Goal: Task Accomplishment & Management: Complete application form

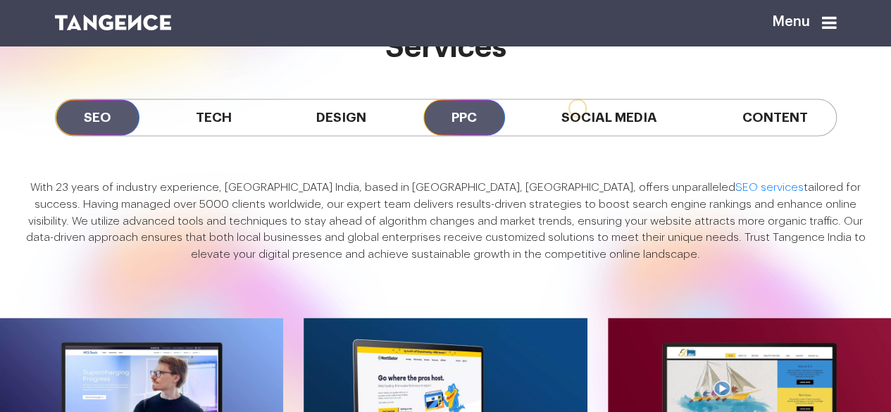
scroll to position [1079, 0]
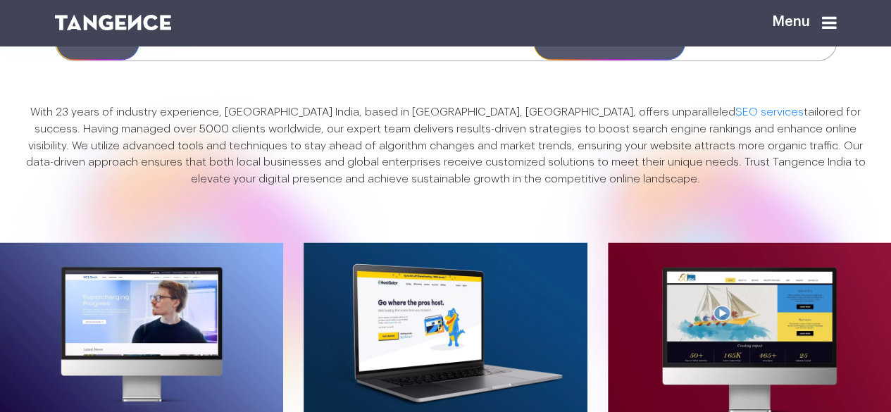
click at [584, 60] on span "Social Media" at bounding box center [609, 42] width 152 height 36
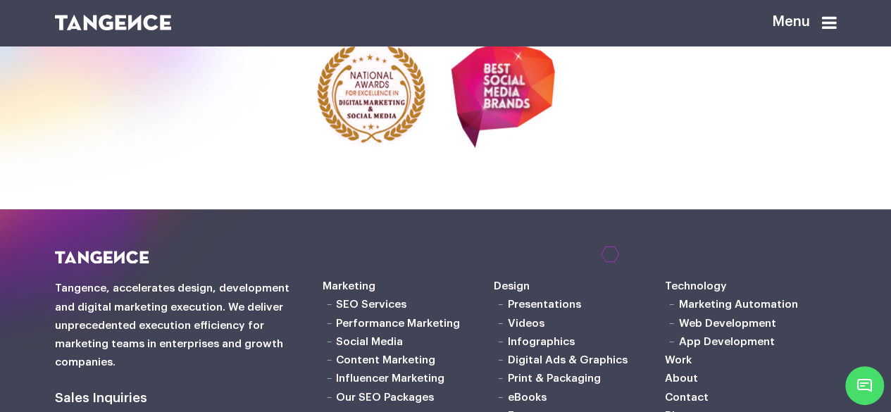
scroll to position [3319, 0]
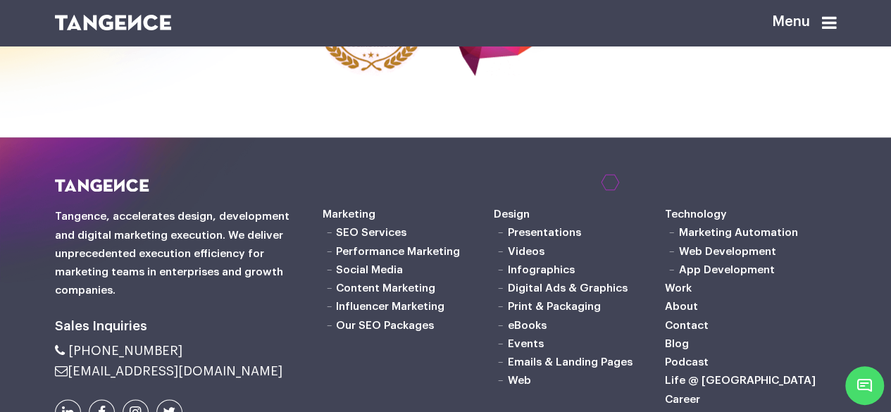
click at [816, 21] on div "Menu" at bounding box center [780, 28] width 113 height 33
click at [820, 20] on div "Menu" at bounding box center [780, 28] width 113 height 33
click at [831, 20] on icon at bounding box center [829, 22] width 15 height 17
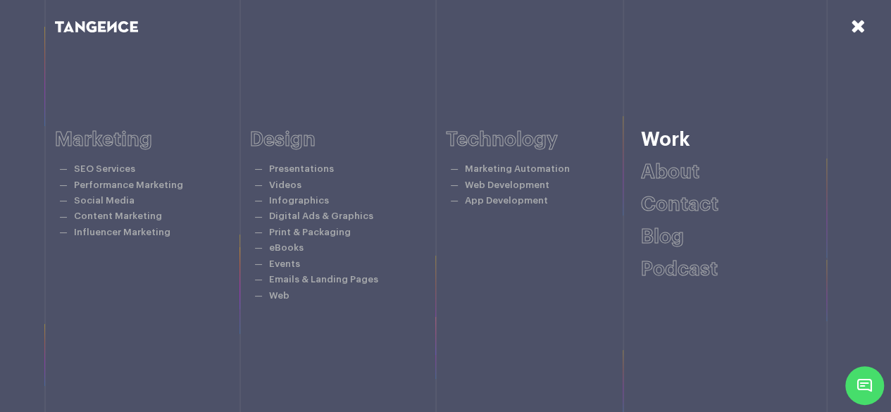
click at [677, 144] on link "Work" at bounding box center [665, 140] width 49 height 20
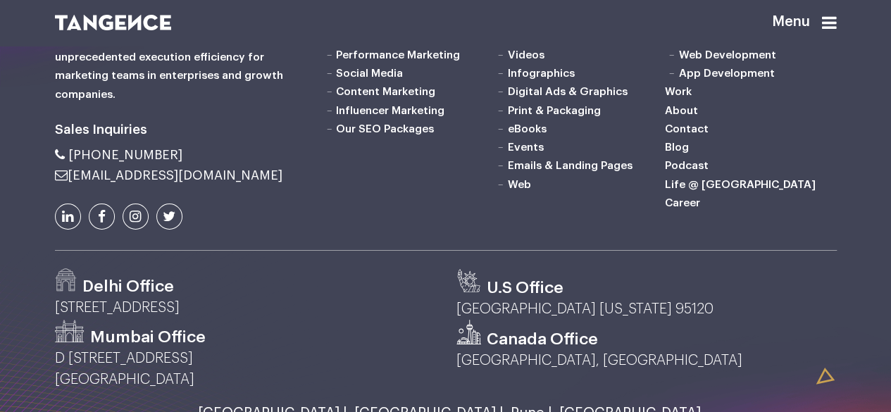
scroll to position [2405, 0]
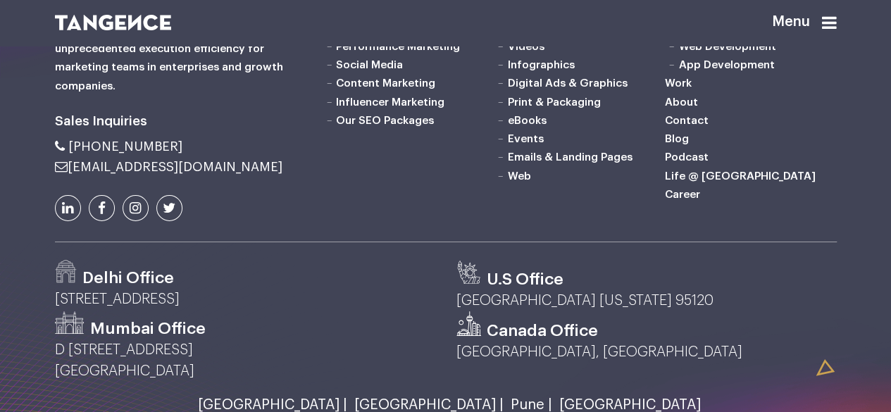
click at [828, 22] on icon at bounding box center [829, 22] width 15 height 17
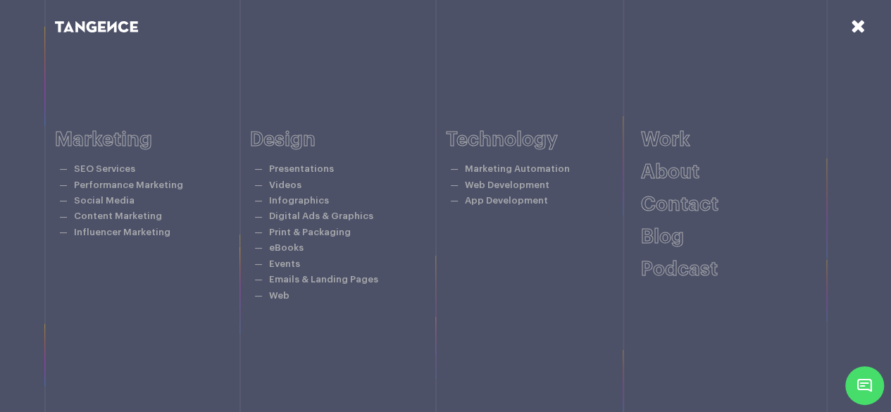
click at [859, 25] on icon at bounding box center [857, 26] width 15 height 18
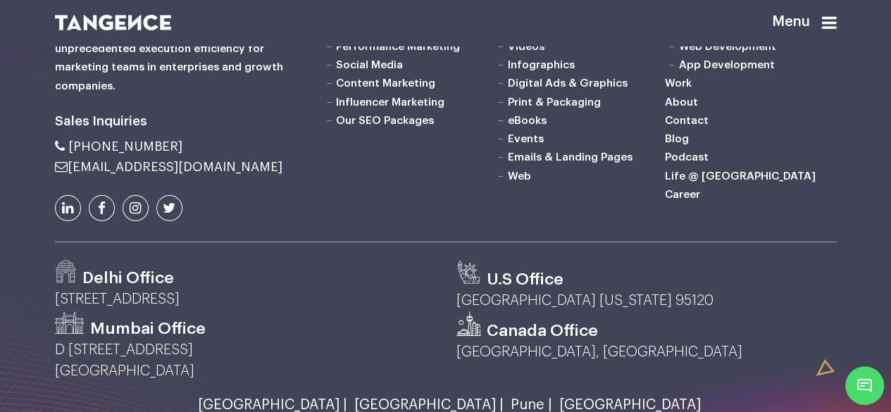
click at [679, 200] on link "Career" at bounding box center [682, 194] width 35 height 11
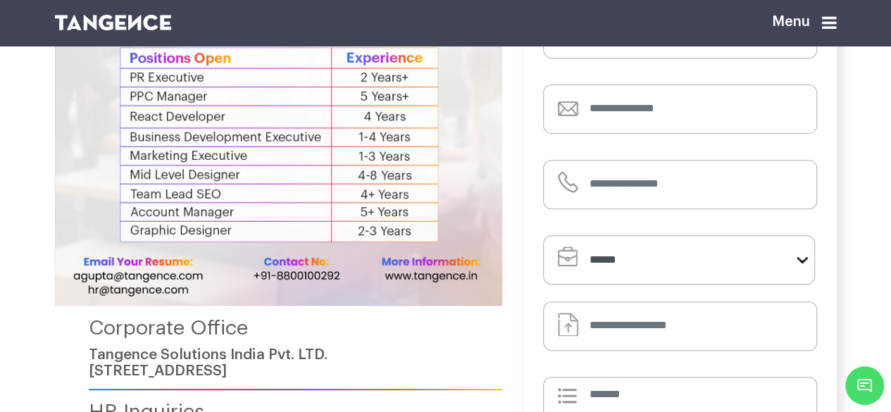
scroll to position [177, 0]
click at [672, 265] on select "**********" at bounding box center [679, 258] width 272 height 49
